Goal: Task Accomplishment & Management: Understand process/instructions

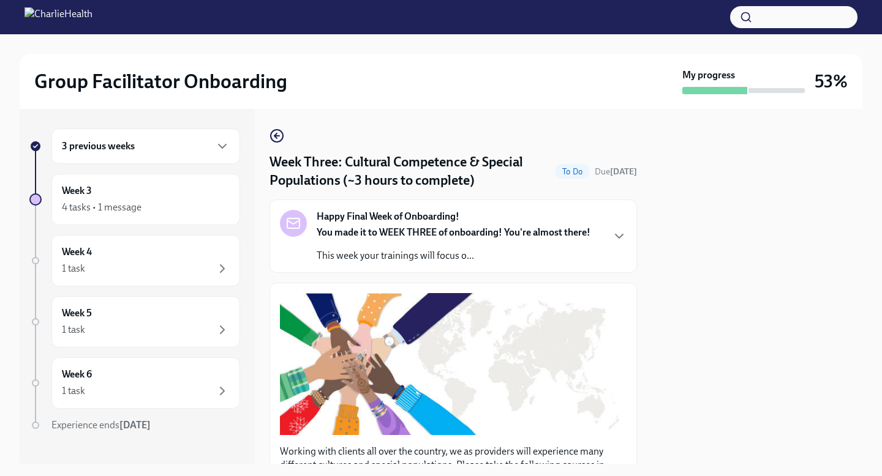
scroll to position [972, 0]
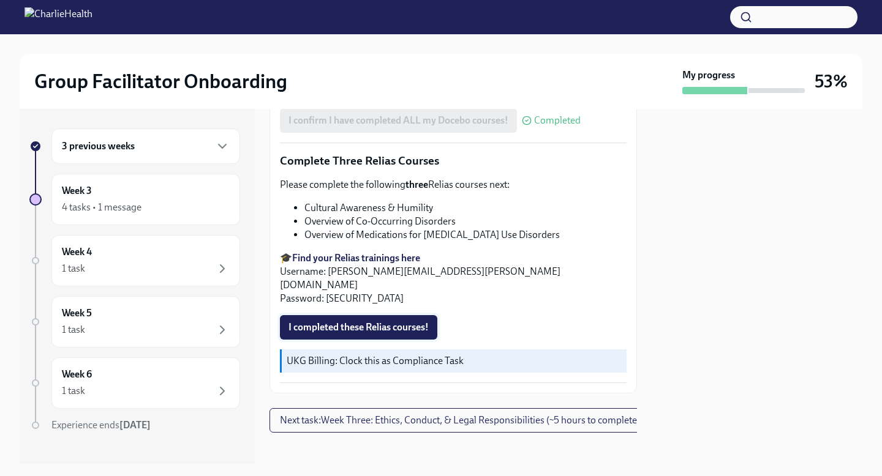
click at [359, 320] on button "I completed these Relias courses!" at bounding box center [358, 327] width 157 height 24
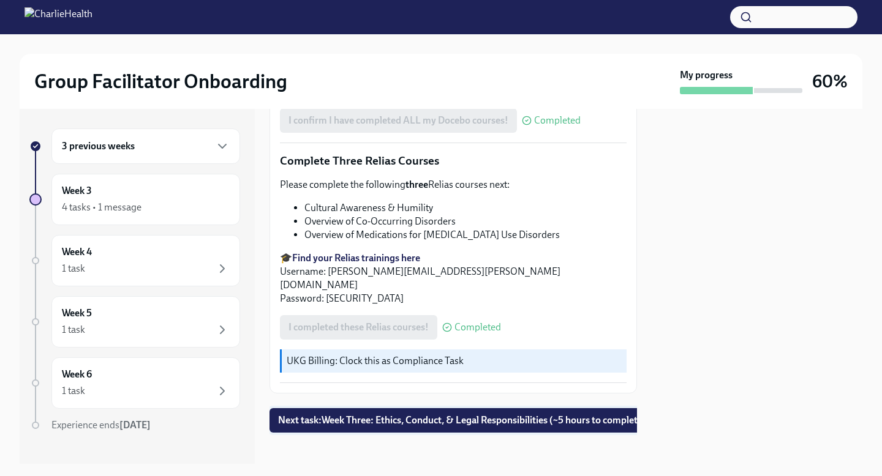
click at [360, 415] on span "Next task : Week Three: Ethics, Conduct, & Legal Responsibilities (~5 hours to …" at bounding box center [462, 421] width 368 height 12
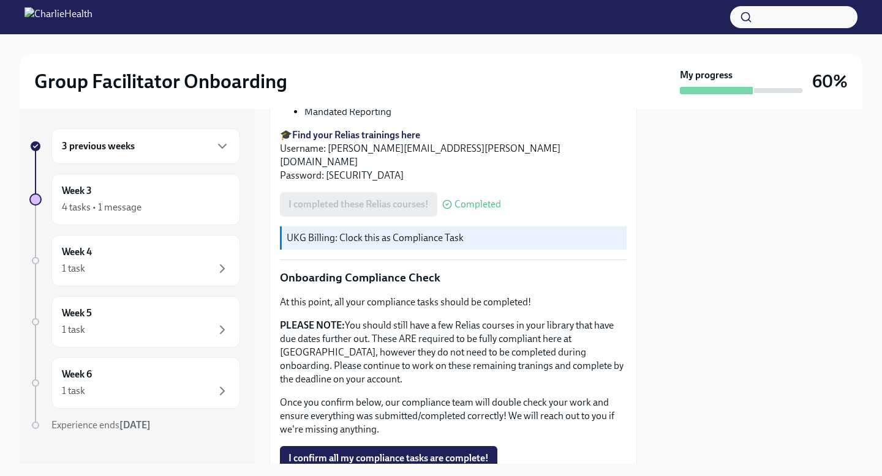
scroll to position [665, 0]
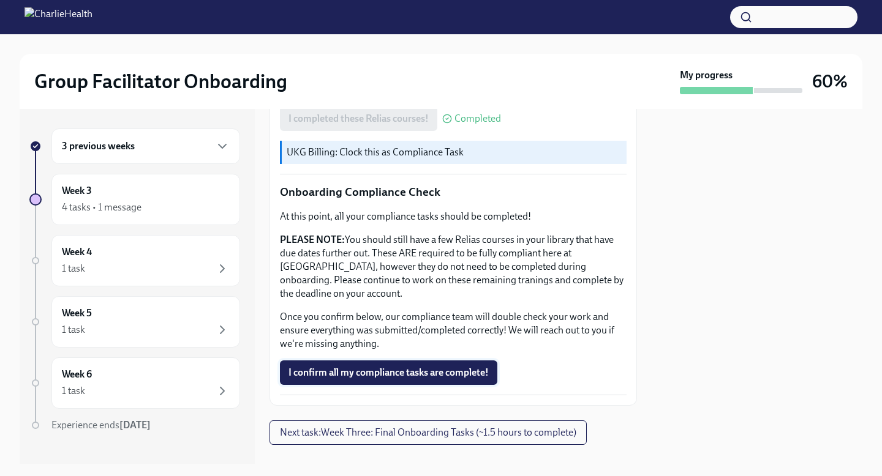
click at [375, 367] on span "I confirm all my compliance tasks are complete!" at bounding box center [388, 373] width 200 height 12
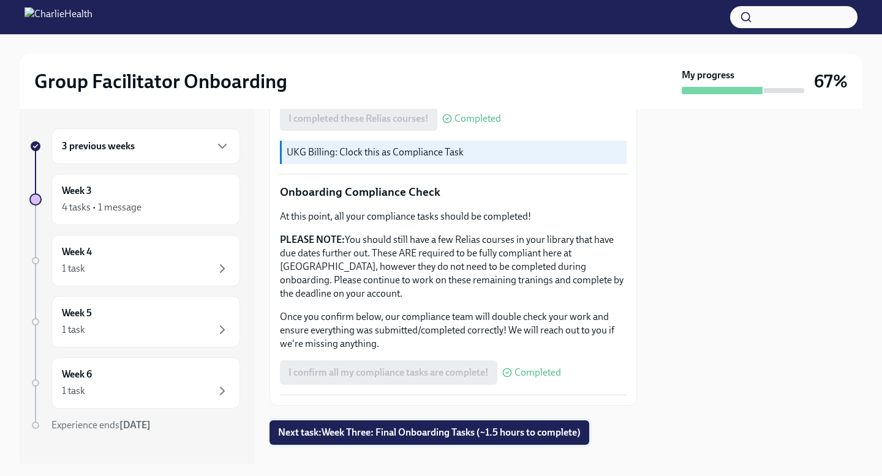
click at [375, 427] on span "Next task : Week Three: Final Onboarding Tasks (~1.5 hours to complete)" at bounding box center [429, 433] width 303 height 12
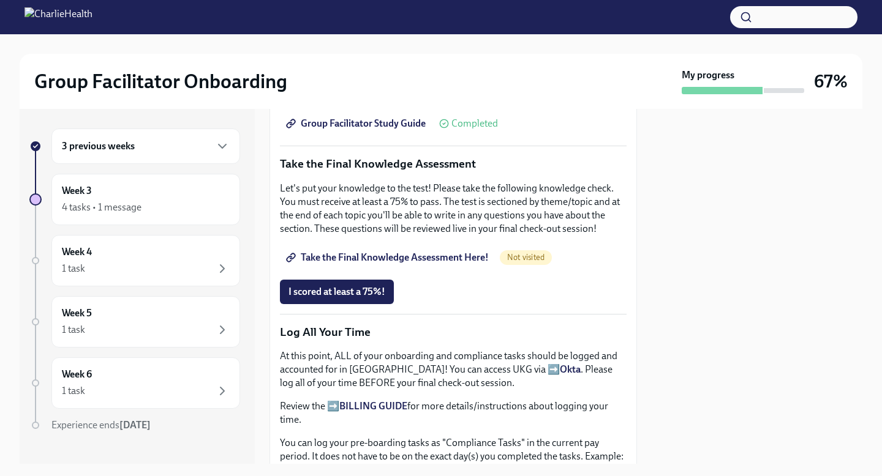
scroll to position [596, 0]
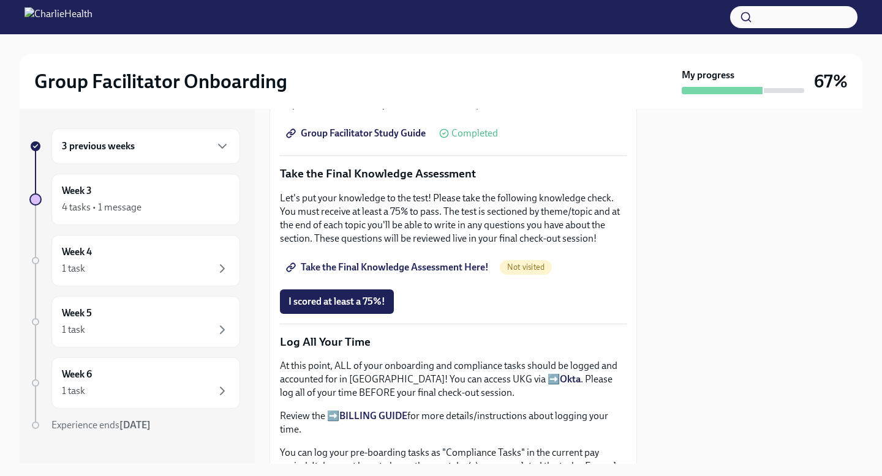
click at [443, 261] on span "Take the Final Knowledge Assessment Here!" at bounding box center [388, 267] width 200 height 12
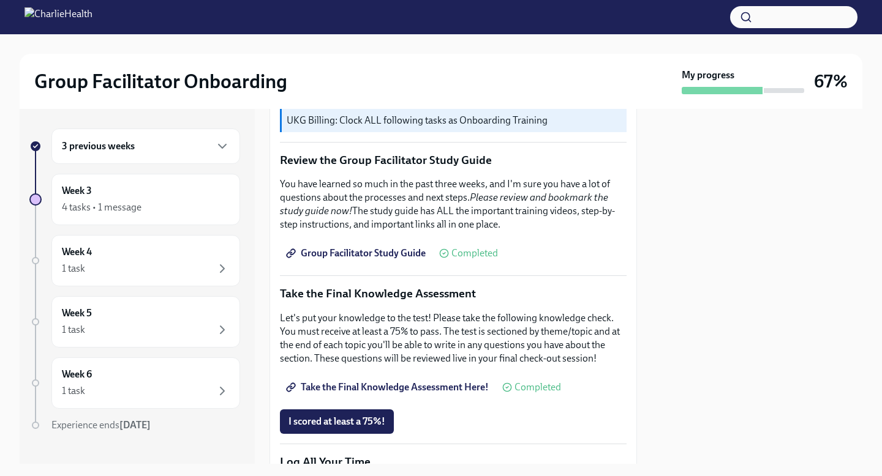
scroll to position [475, 0]
click at [369, 248] on span "Group Facilitator Study Guide" at bounding box center [356, 254] width 137 height 12
